Goal: Communication & Community: Answer question/provide support

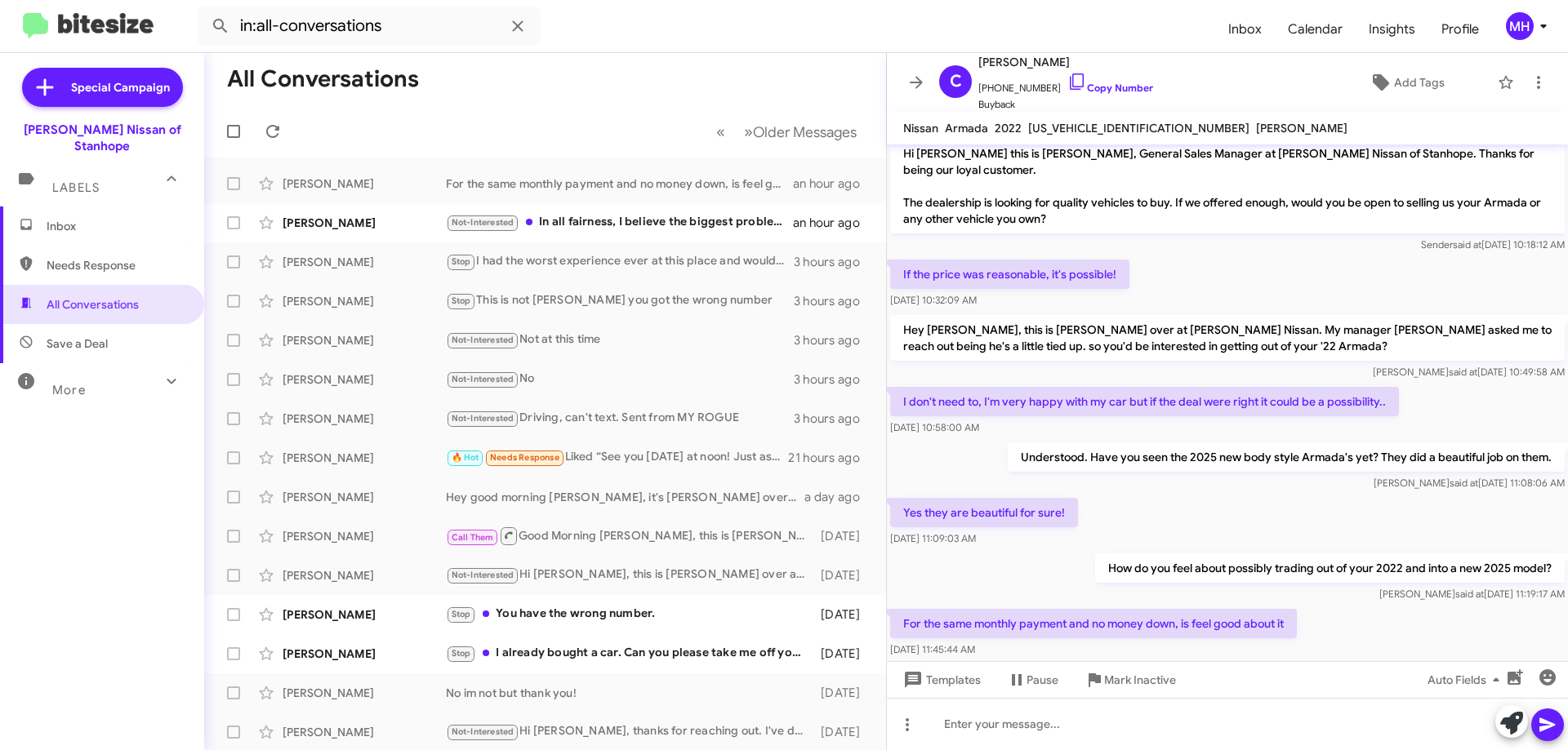
scroll to position [41, 0]
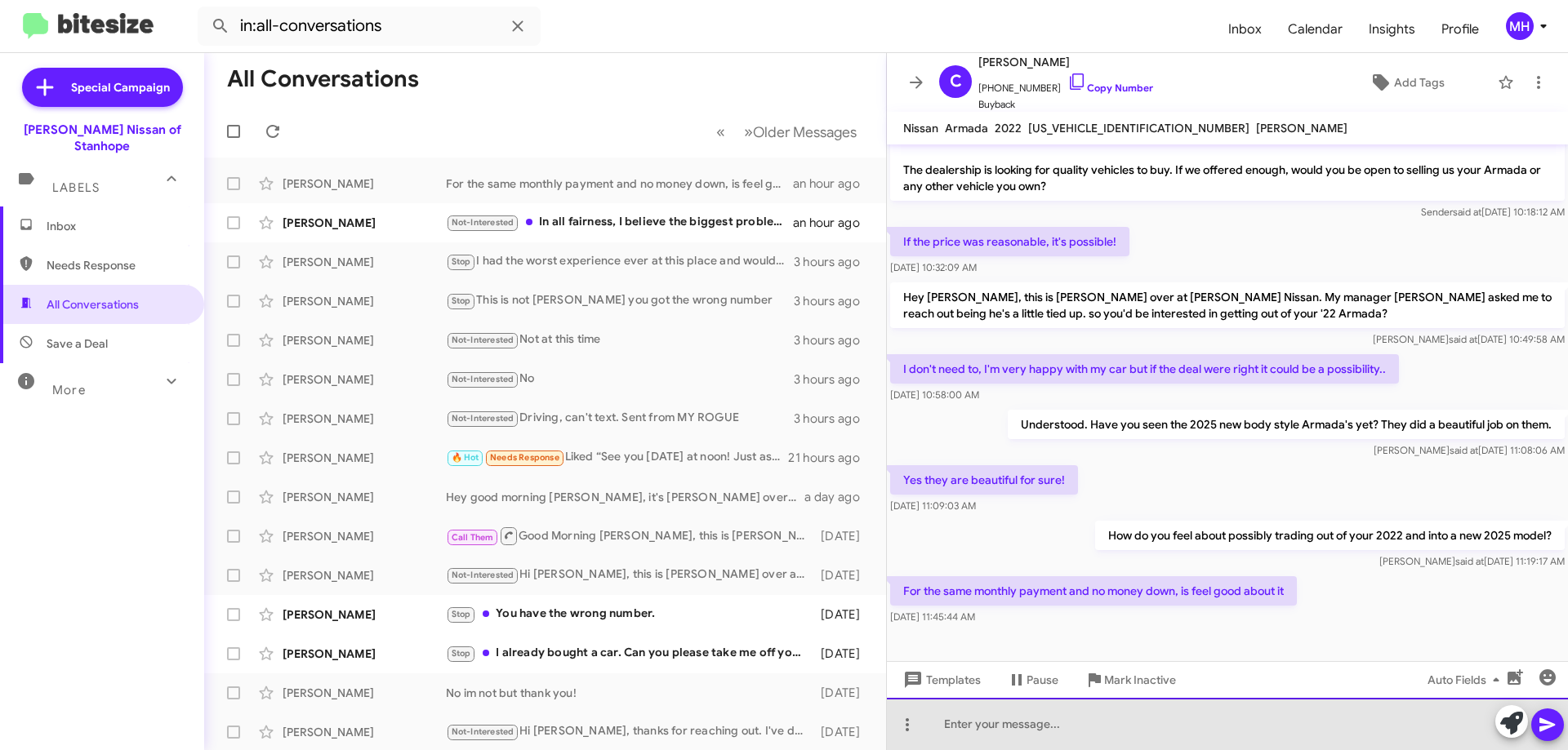
click at [1054, 722] on div at bounding box center [1227, 724] width 681 height 52
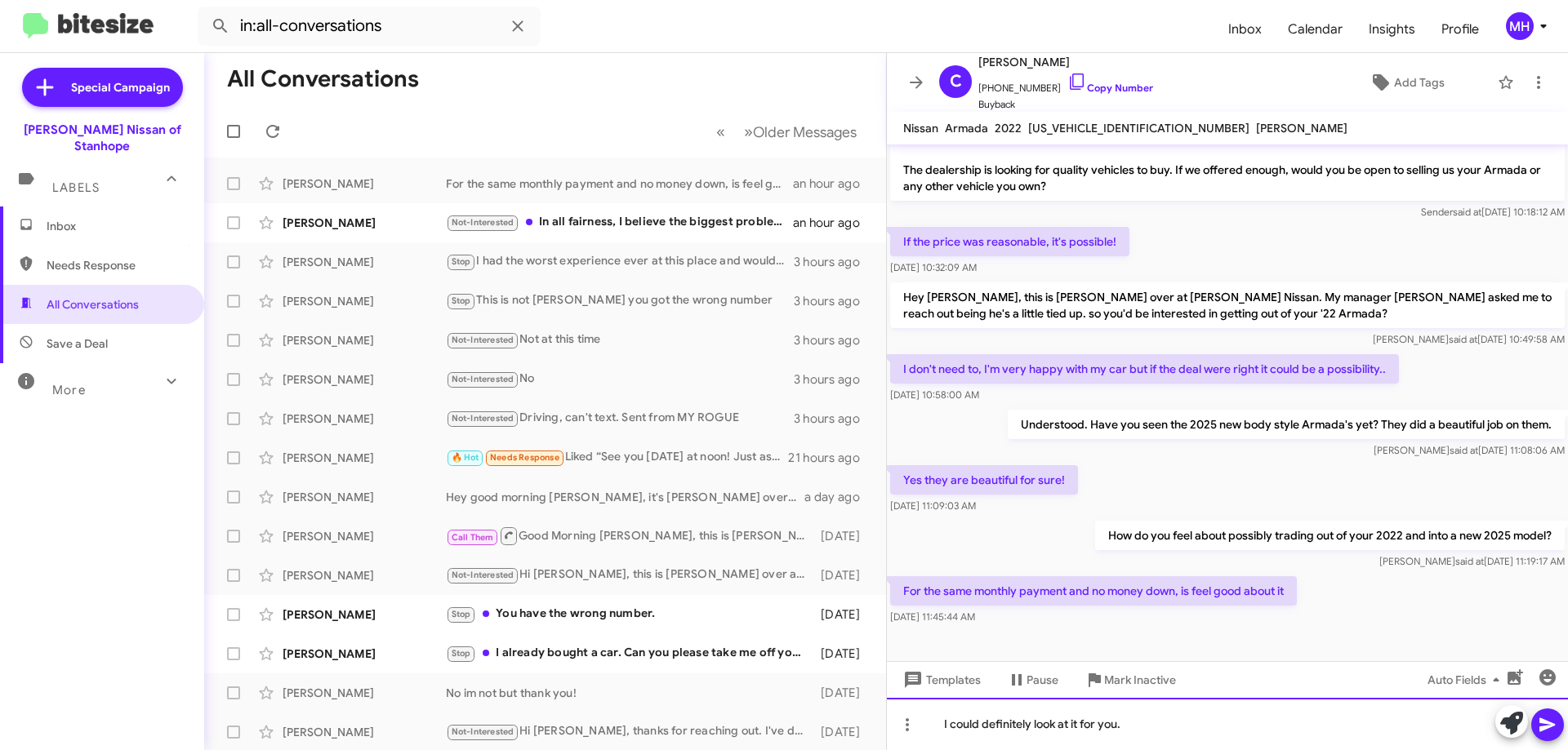
click at [1144, 729] on div "I could definitely look at it for you." at bounding box center [1227, 724] width 681 height 52
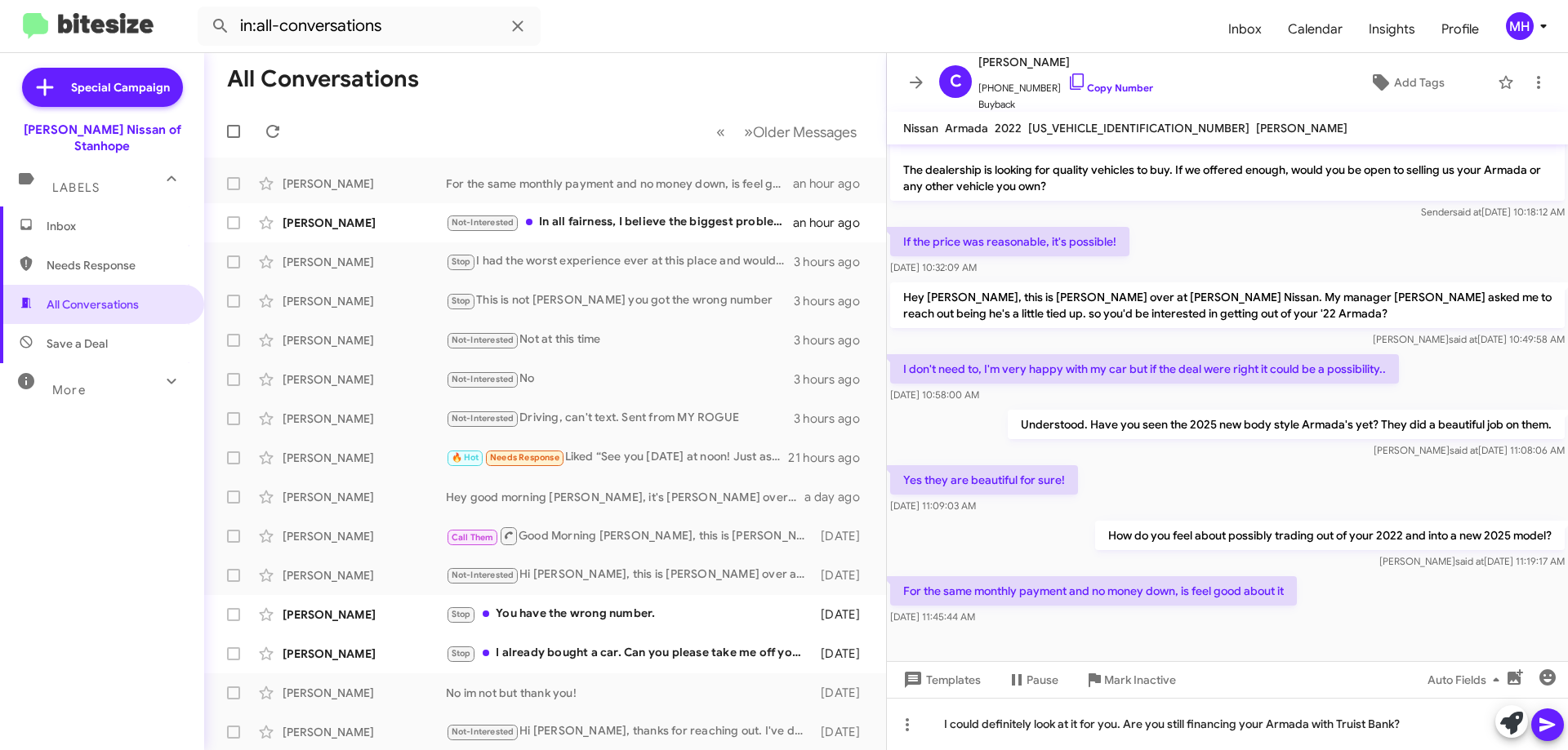
click at [1542, 724] on icon at bounding box center [1547, 725] width 19 height 19
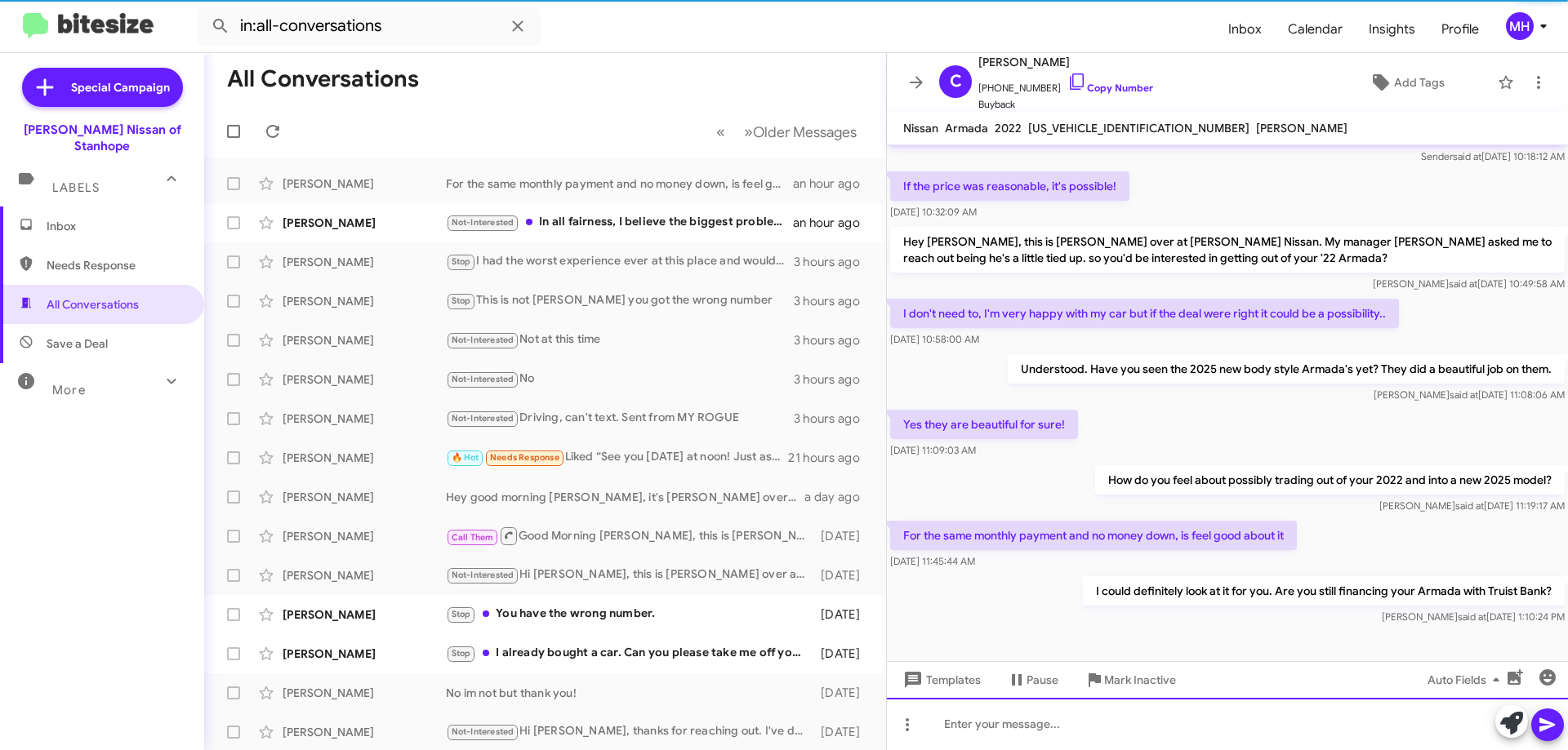
scroll to position [101, 0]
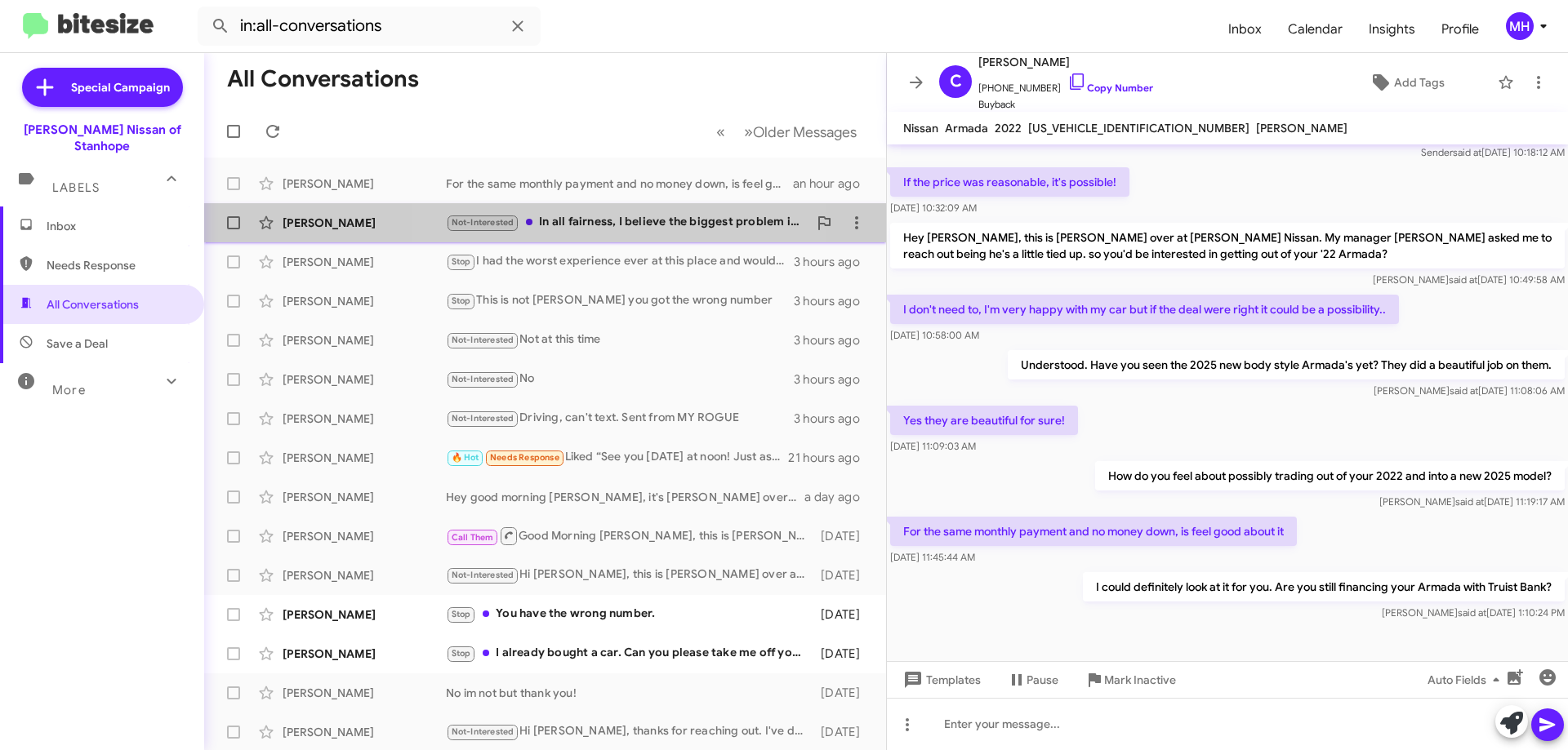
click at [595, 217] on div "Not-Interested In all fairness, I believe the biggest problem in dealing with t…" at bounding box center [626, 222] width 362 height 19
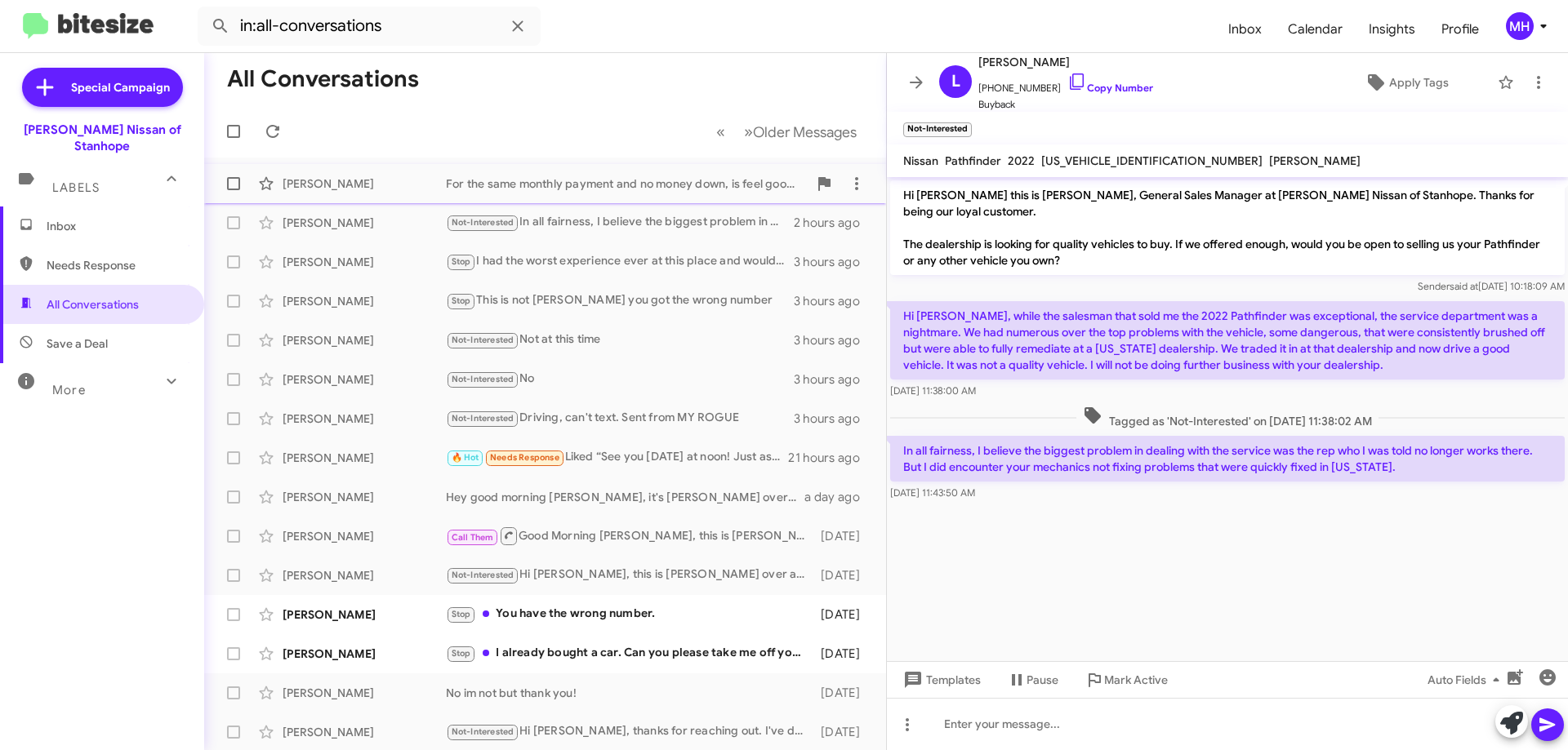
click at [550, 184] on div "For the same monthly payment and no money down, is feel good about it" at bounding box center [626, 184] width 362 height 17
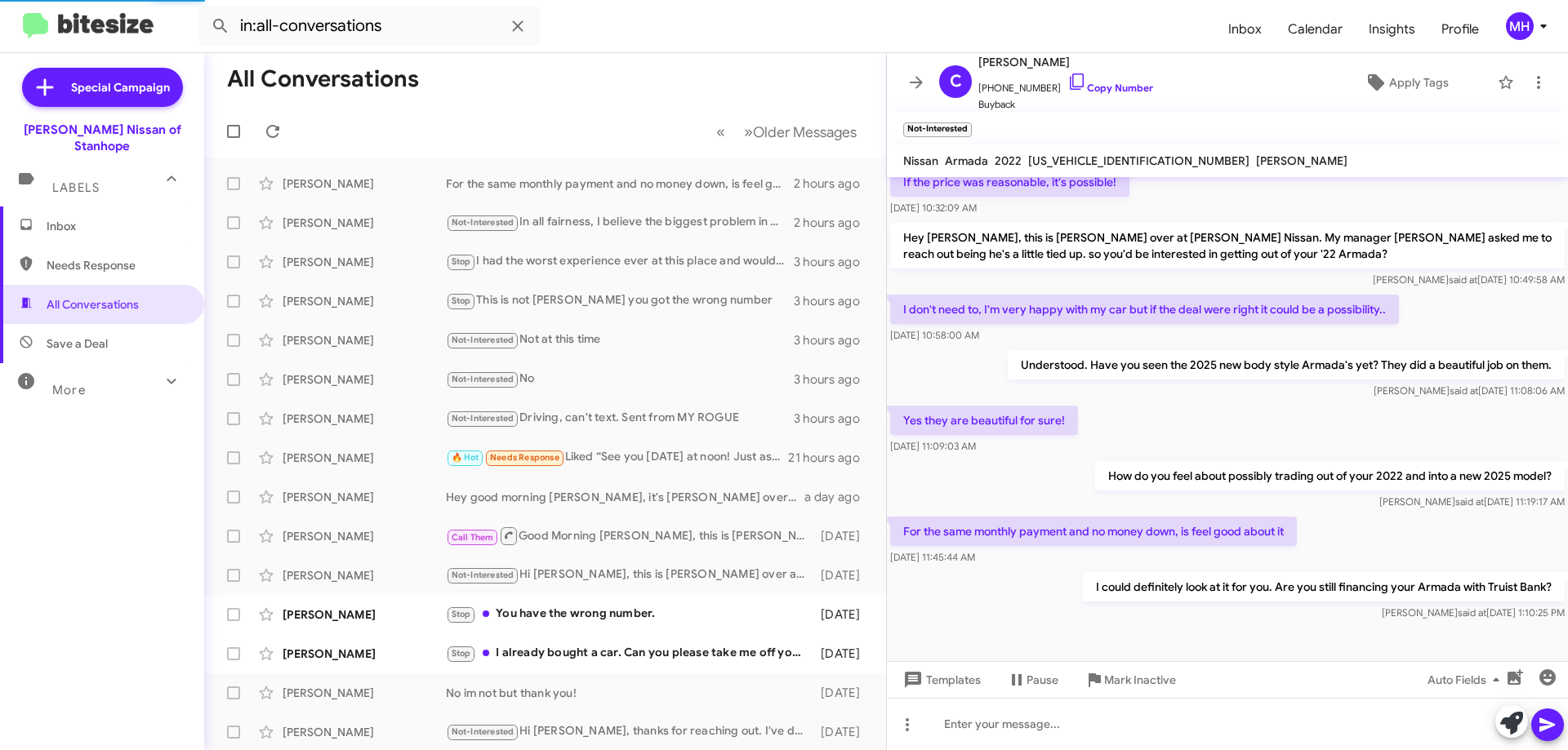
scroll to position [101, 0]
